Goal: Ask a question

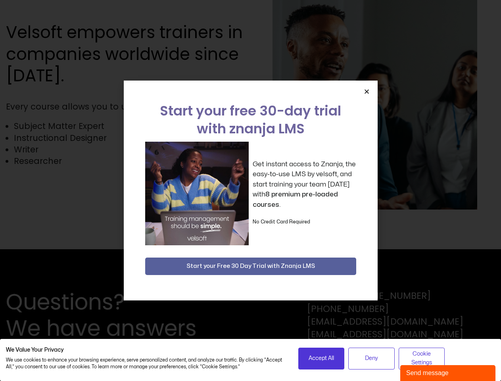
click at [251, 191] on div "Get instant access to Znanja, the easy-to-use LMS by velsoft, and start trainin…" at bounding box center [250, 194] width 211 height 104
click at [367, 91] on icon "Close" at bounding box center [367, 92] width 6 height 6
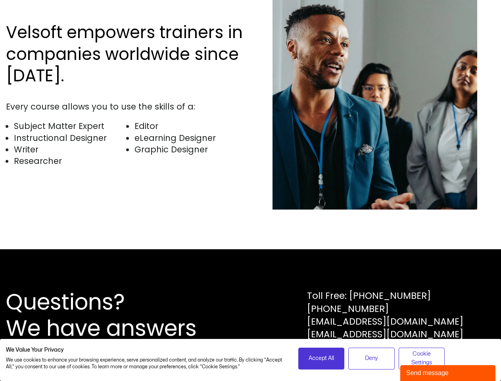
click at [251, 266] on div "Questions? We have answers Toll Free: [PHONE_NUMBER] [PHONE_NUMBER] [EMAIL_ADDR…" at bounding box center [250, 315] width 501 height 132
click at [322, 359] on span "Accept All" at bounding box center [321, 358] width 25 height 9
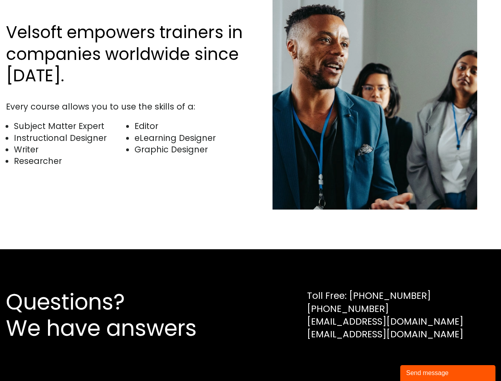
click at [372, 359] on div "Questions? We have answers Toll Free: [PHONE_NUMBER] [PHONE_NUMBER] [EMAIL_ADDR…" at bounding box center [250, 315] width 501 height 132
click at [422, 359] on div "Questions? We have answers Toll Free: [PHONE_NUMBER] [PHONE_NUMBER] [EMAIL_ADDR…" at bounding box center [250, 315] width 501 height 132
click at [448, 373] on div "Send message" at bounding box center [448, 373] width 83 height 10
